Goal: Information Seeking & Learning: Learn about a topic

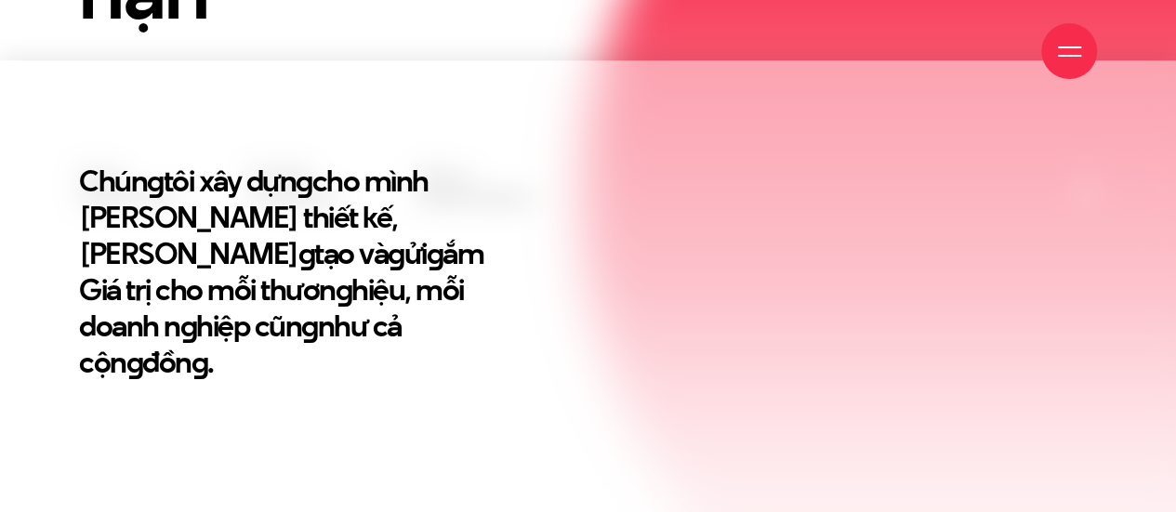
scroll to position [554, 0]
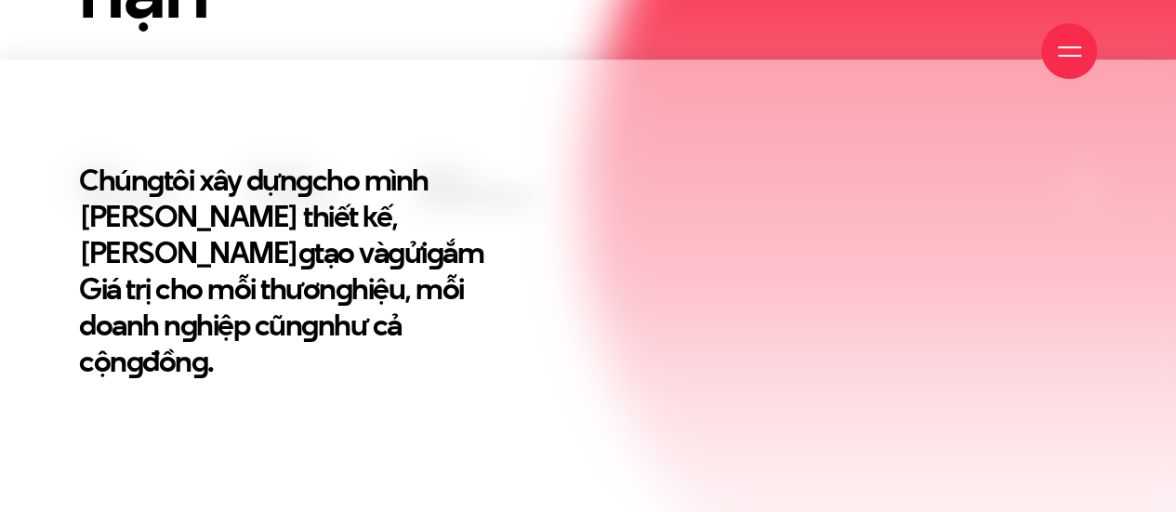
click at [392, 276] on h2 "Chún g tôi xây dựn g cho mình Tư duy thiết kế, Triết lý sán g tạo và g ửi g ắm …" at bounding box center [290, 271] width 422 height 218
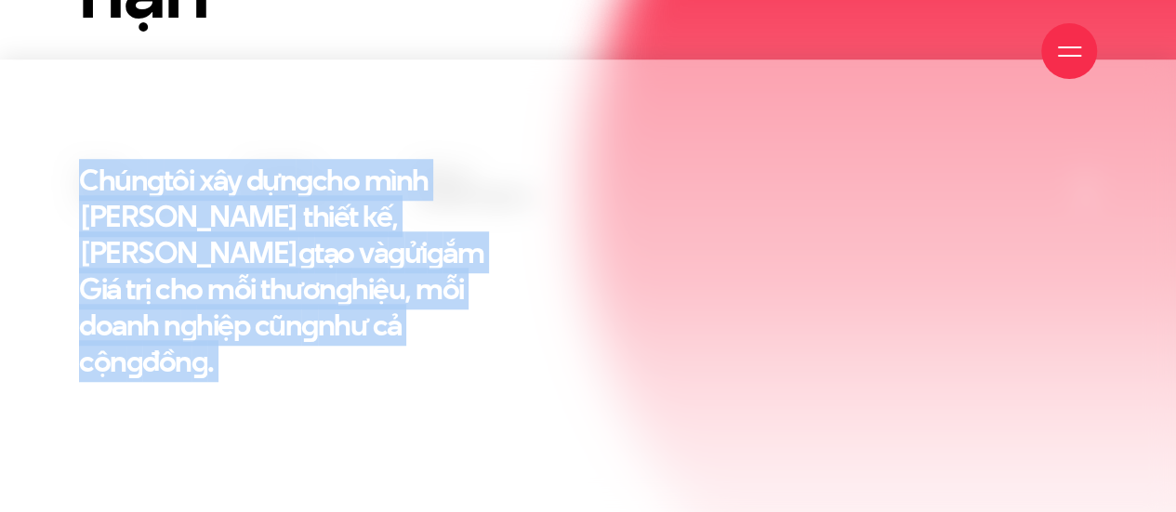
click at [392, 276] on h2 "Chún g tôi xây dựn g cho mình Tư duy thiết kế, Triết lý sán g tạo và g ửi g ắm …" at bounding box center [290, 271] width 422 height 218
click at [351, 334] on h2 "Chún g tôi xây dựn g cho mình Tư duy thiết kế, Triết lý sán g tạo và g ửi g ắm …" at bounding box center [290, 271] width 422 height 218
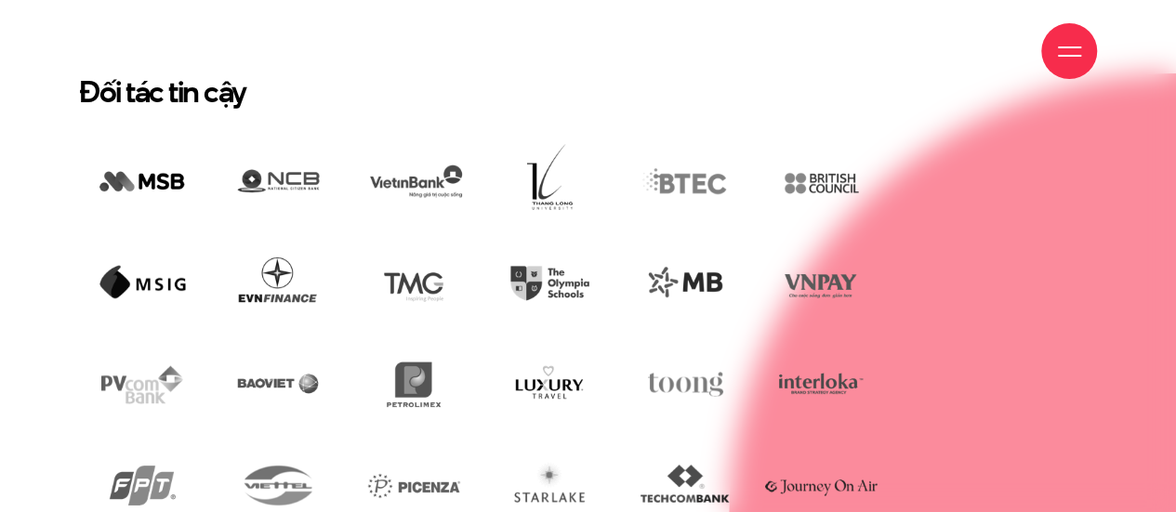
scroll to position [3436, 0]
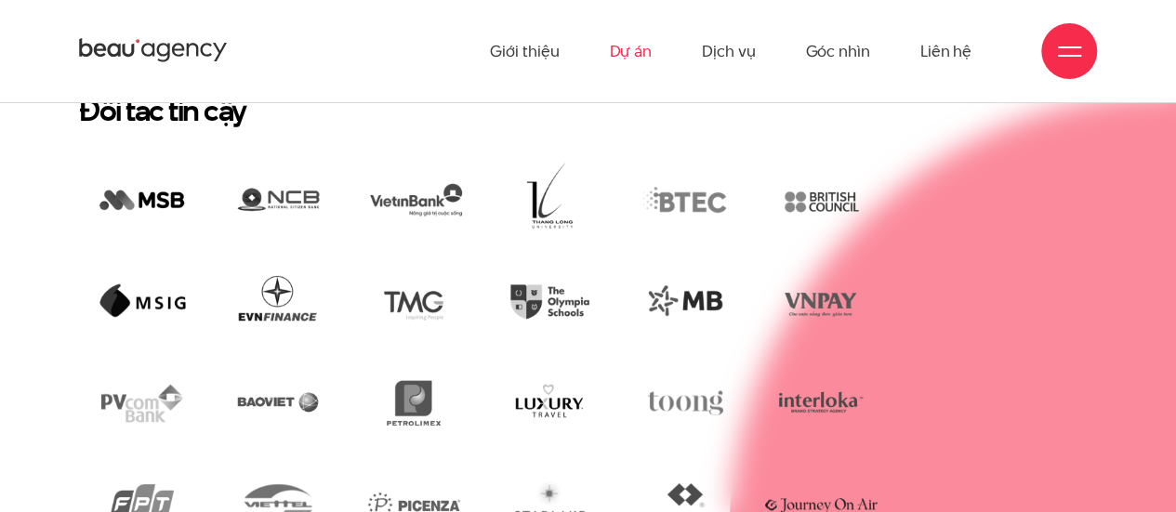
click at [622, 59] on link "Dự án" at bounding box center [630, 51] width 43 height 102
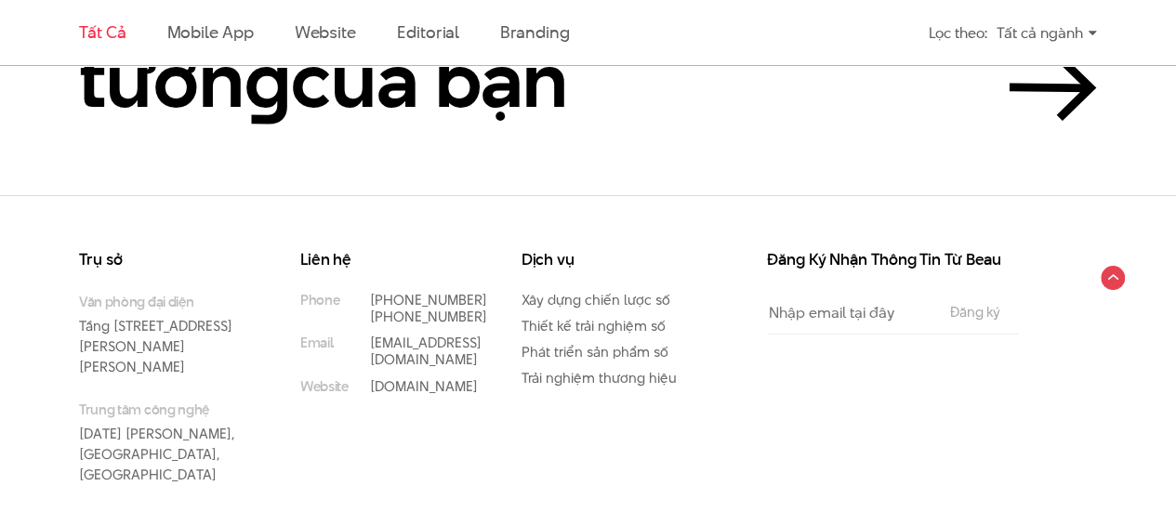
scroll to position [3856, 0]
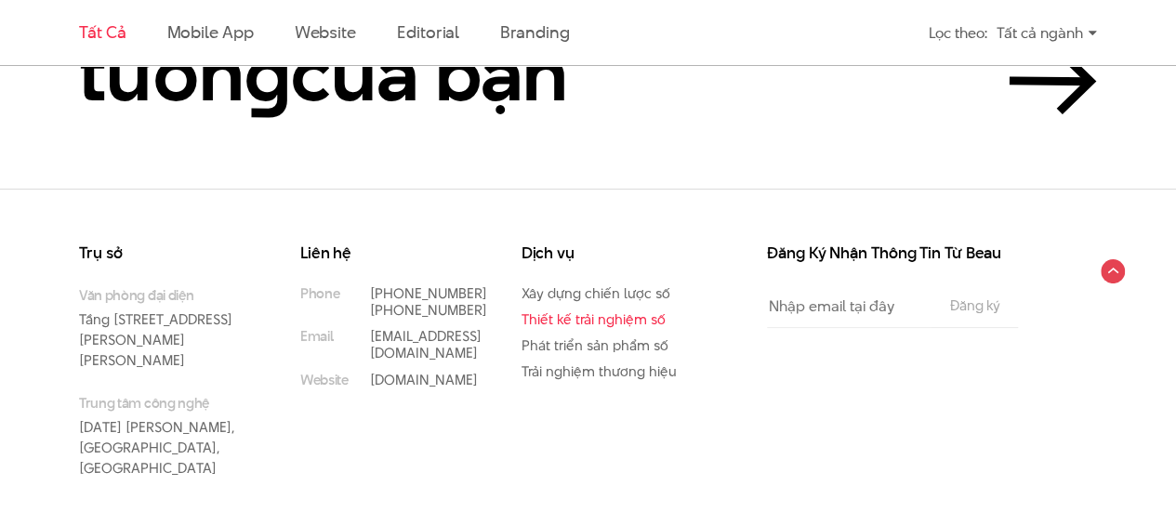
click at [595, 321] on link "Thiết kế trải nghiệm số" at bounding box center [594, 320] width 144 height 20
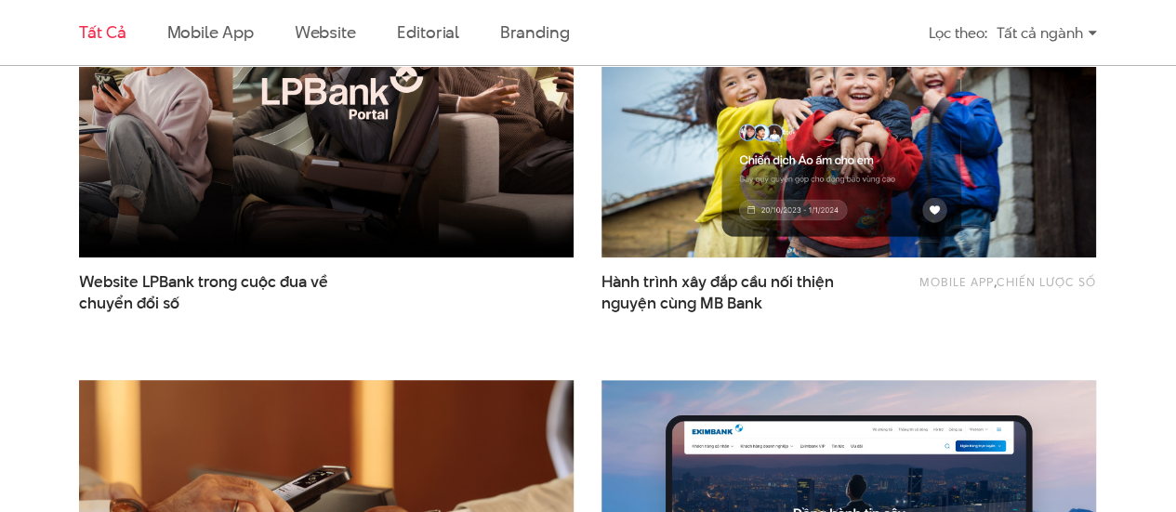
scroll to position [752, 0]
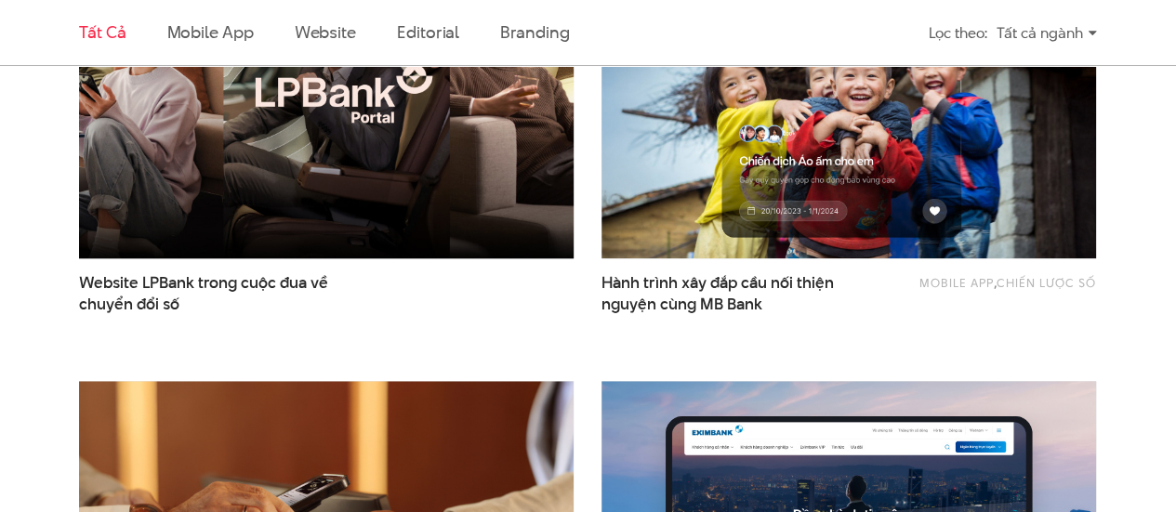
click at [357, 208] on img at bounding box center [326, 93] width 544 height 364
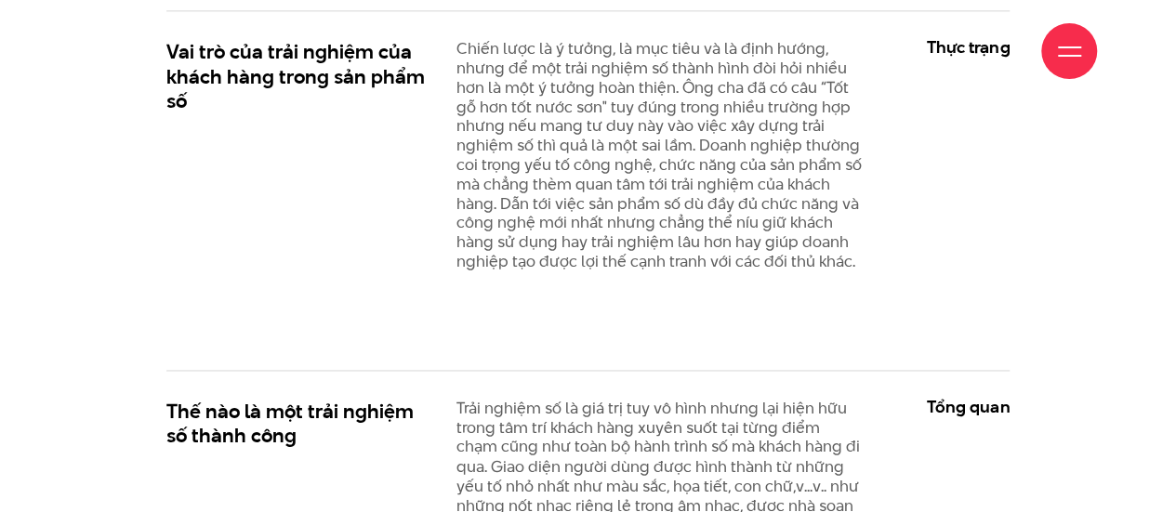
scroll to position [1309, 0]
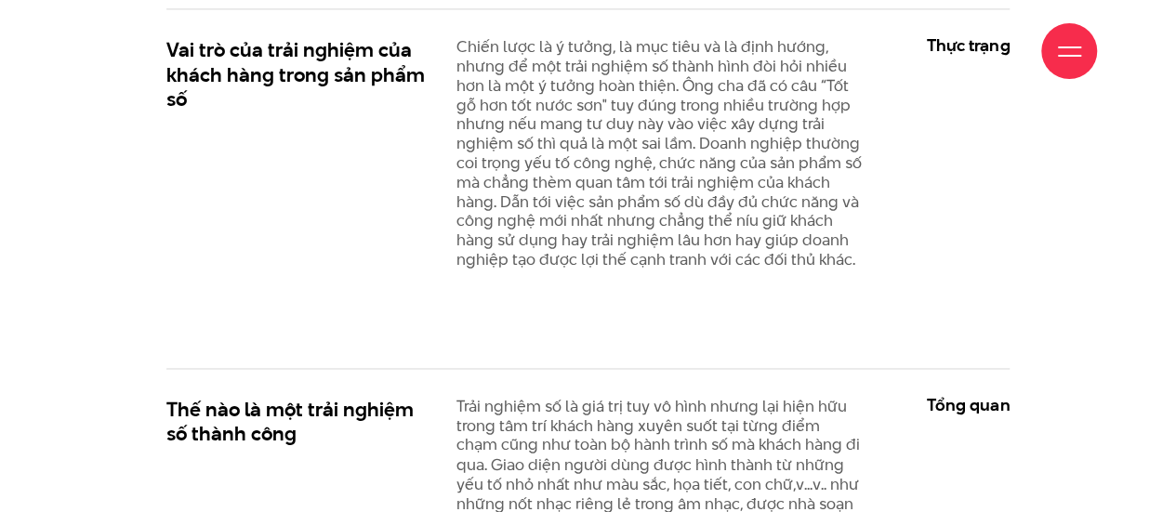
click at [669, 95] on div "Giới thiệu Dự án Dịch vụ Góc nhìn Liên hệ" at bounding box center [588, 51] width 1018 height 102
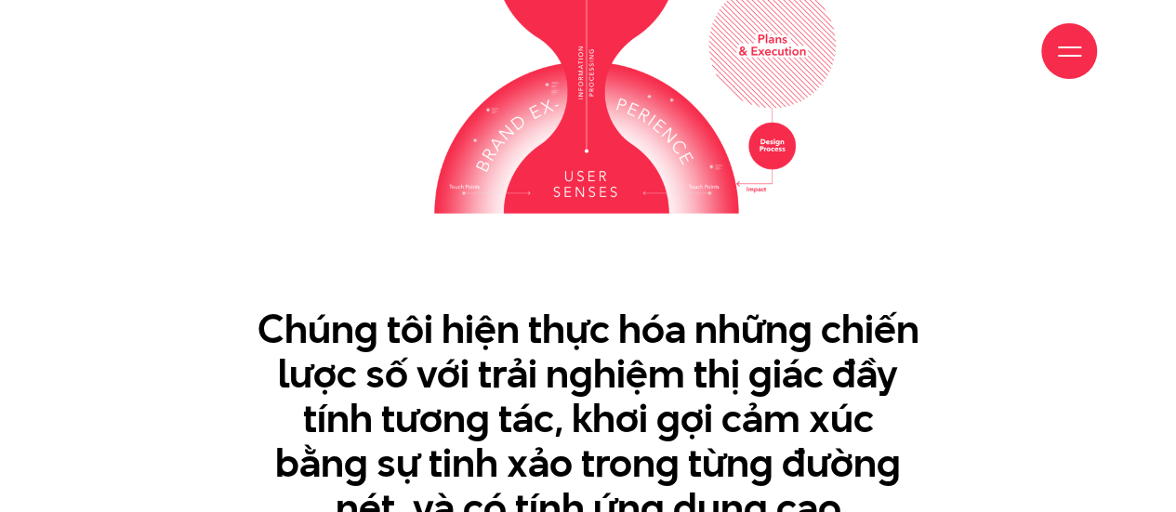
scroll to position [2780, 0]
